Goal: Contribute content: Add original content to the website for others to see

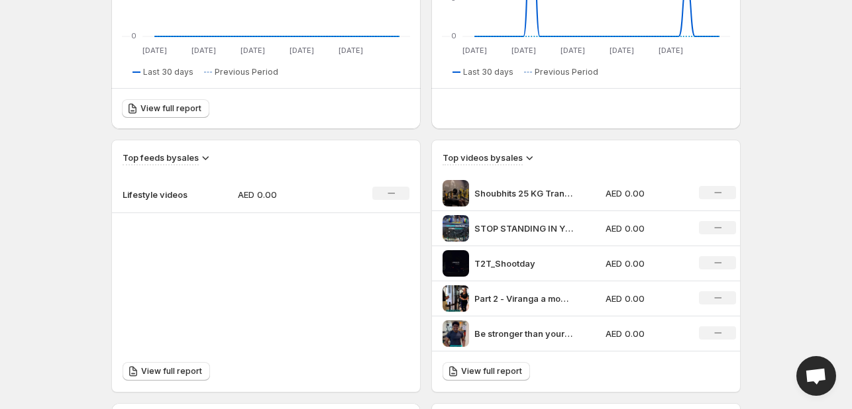
scroll to position [331, 0]
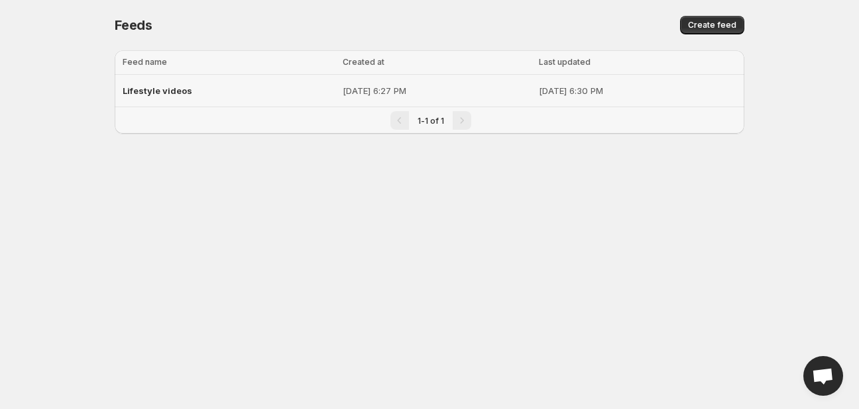
click at [343, 89] on p "[DATE] 6:27 PM" at bounding box center [437, 90] width 189 height 13
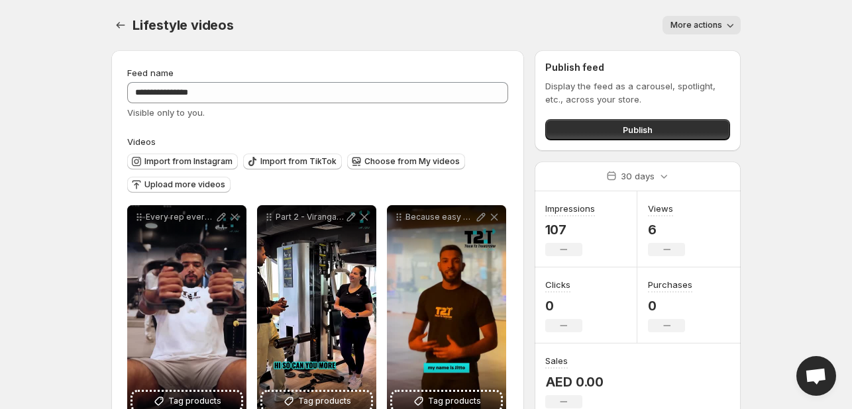
click at [679, 34] on div "Lifestyle videos. This page is ready Lifestyle videos More actions More actions…" at bounding box center [425, 25] width 629 height 50
click at [700, 22] on span "More actions" at bounding box center [696, 25] width 52 height 11
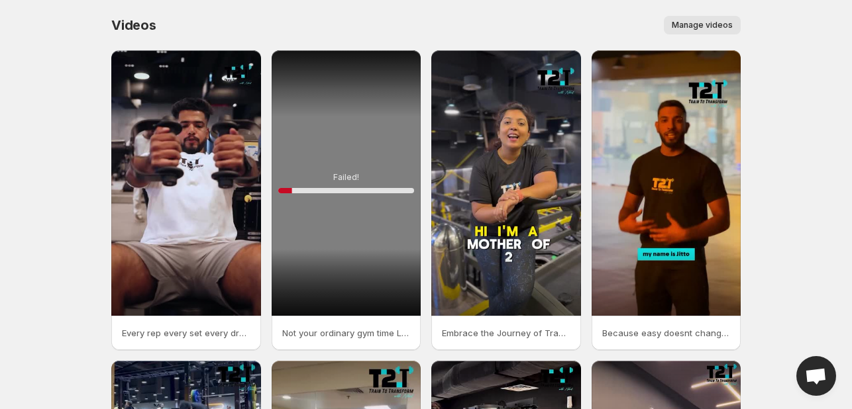
click at [674, 17] on button "Manage videos" at bounding box center [702, 25] width 77 height 19
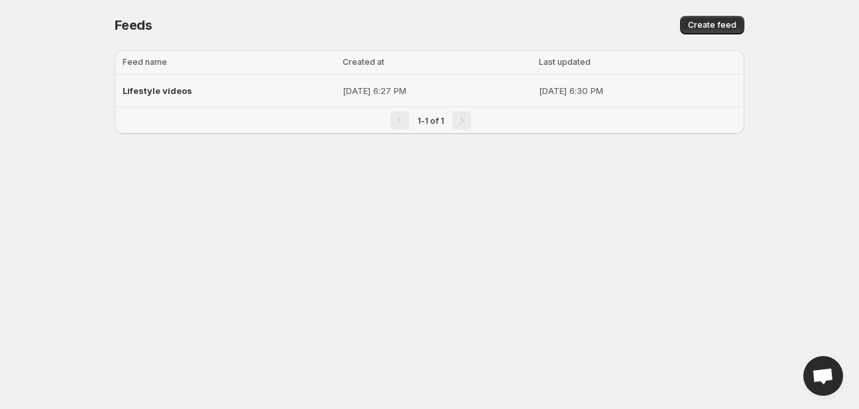
click at [199, 86] on div "Lifestyle videos" at bounding box center [229, 91] width 212 height 24
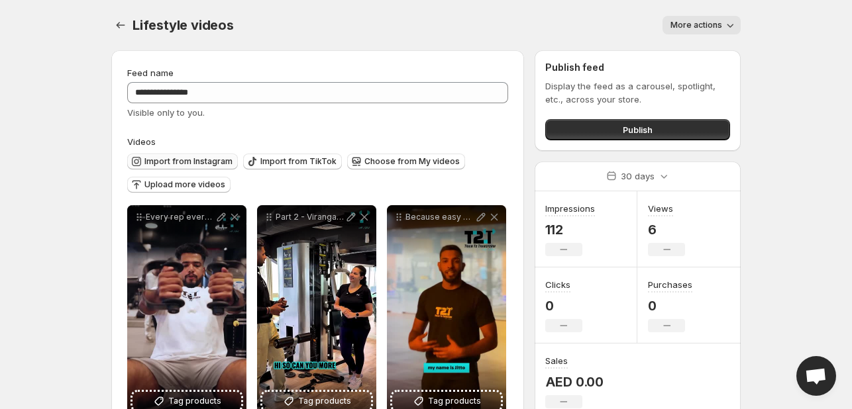
click at [212, 161] on span "Import from Instagram" at bounding box center [188, 161] width 88 height 11
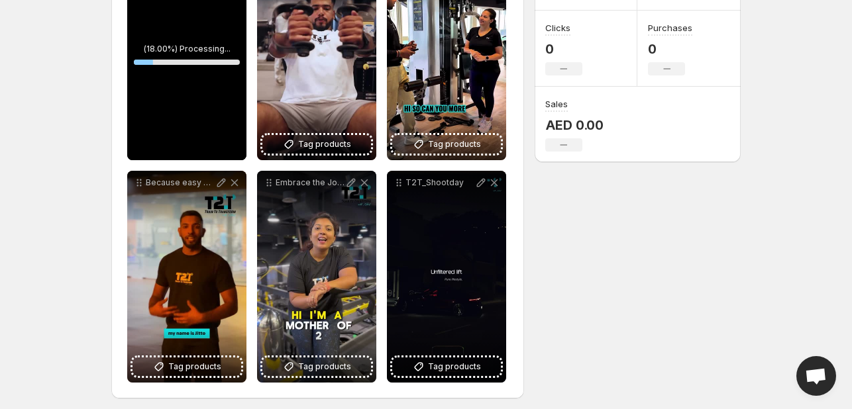
scroll to position [263, 0]
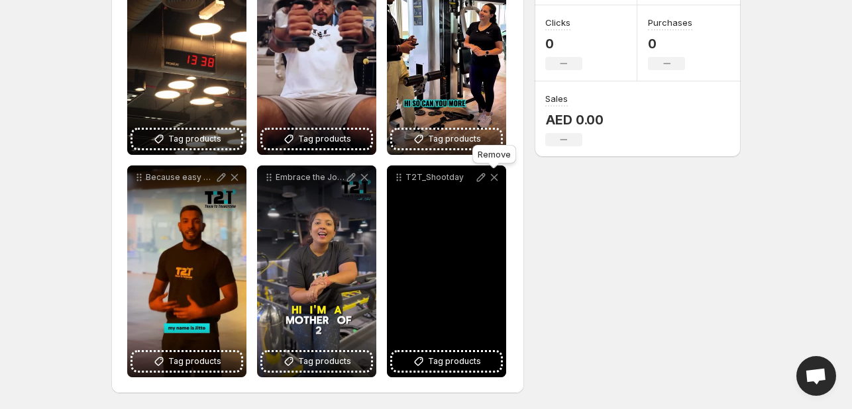
click at [493, 179] on icon at bounding box center [494, 177] width 13 height 13
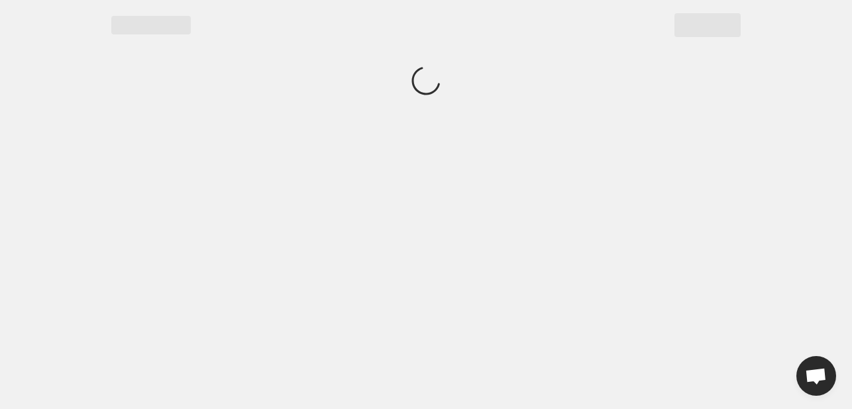
scroll to position [0, 0]
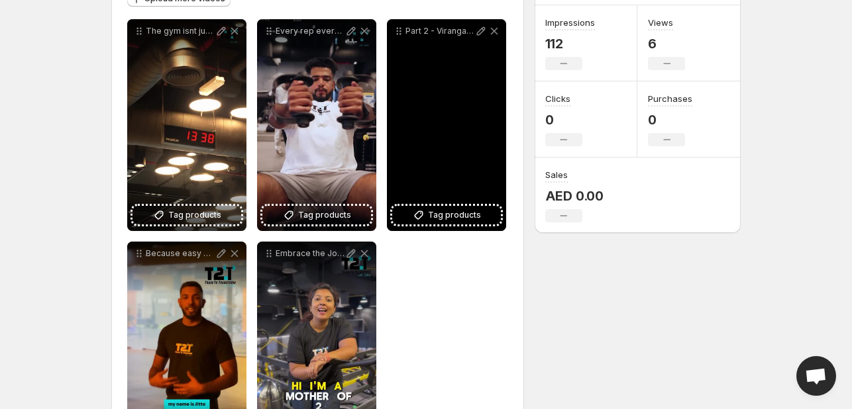
scroll to position [263, 0]
